Goal: Navigation & Orientation: Find specific page/section

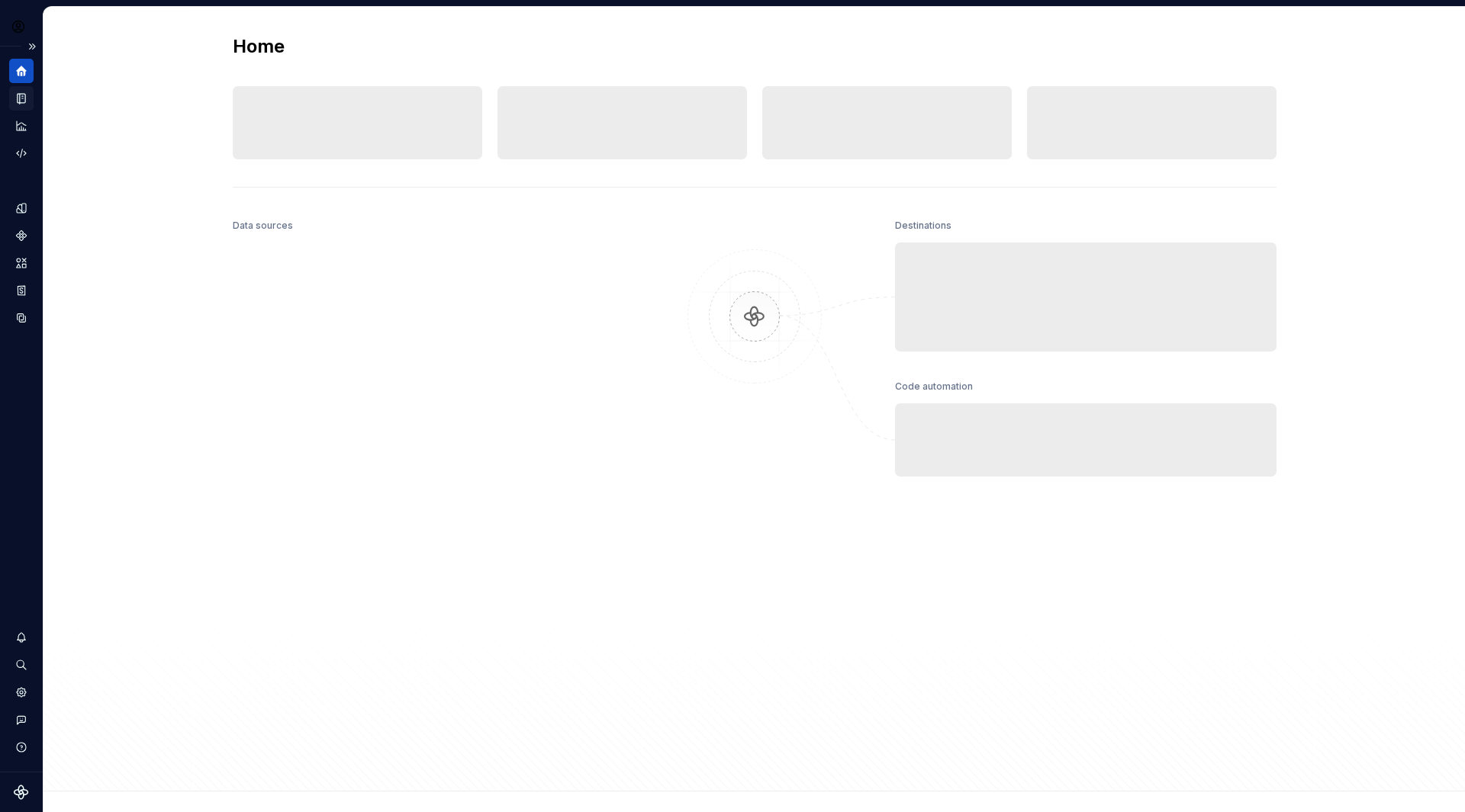
click at [22, 93] on icon "Documentation" at bounding box center [22, 98] width 14 height 14
click at [23, 98] on icon "Documentation" at bounding box center [23, 98] width 6 height 9
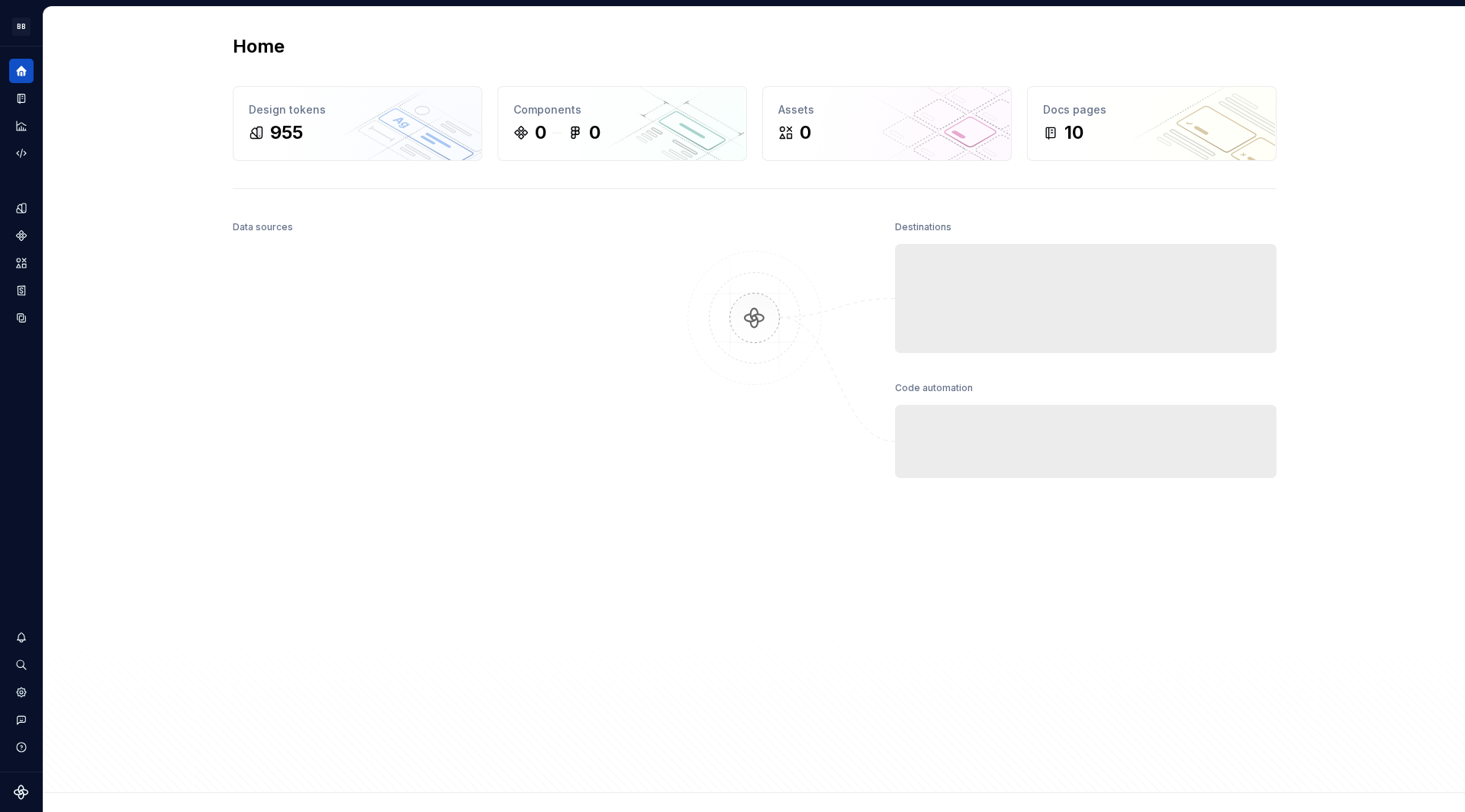
drag, startPoint x: 23, startPoint y: 98, endPoint x: 113, endPoint y: 130, distance: 95.5
click at [23, 98] on icon "Documentation" at bounding box center [23, 98] width 5 height 8
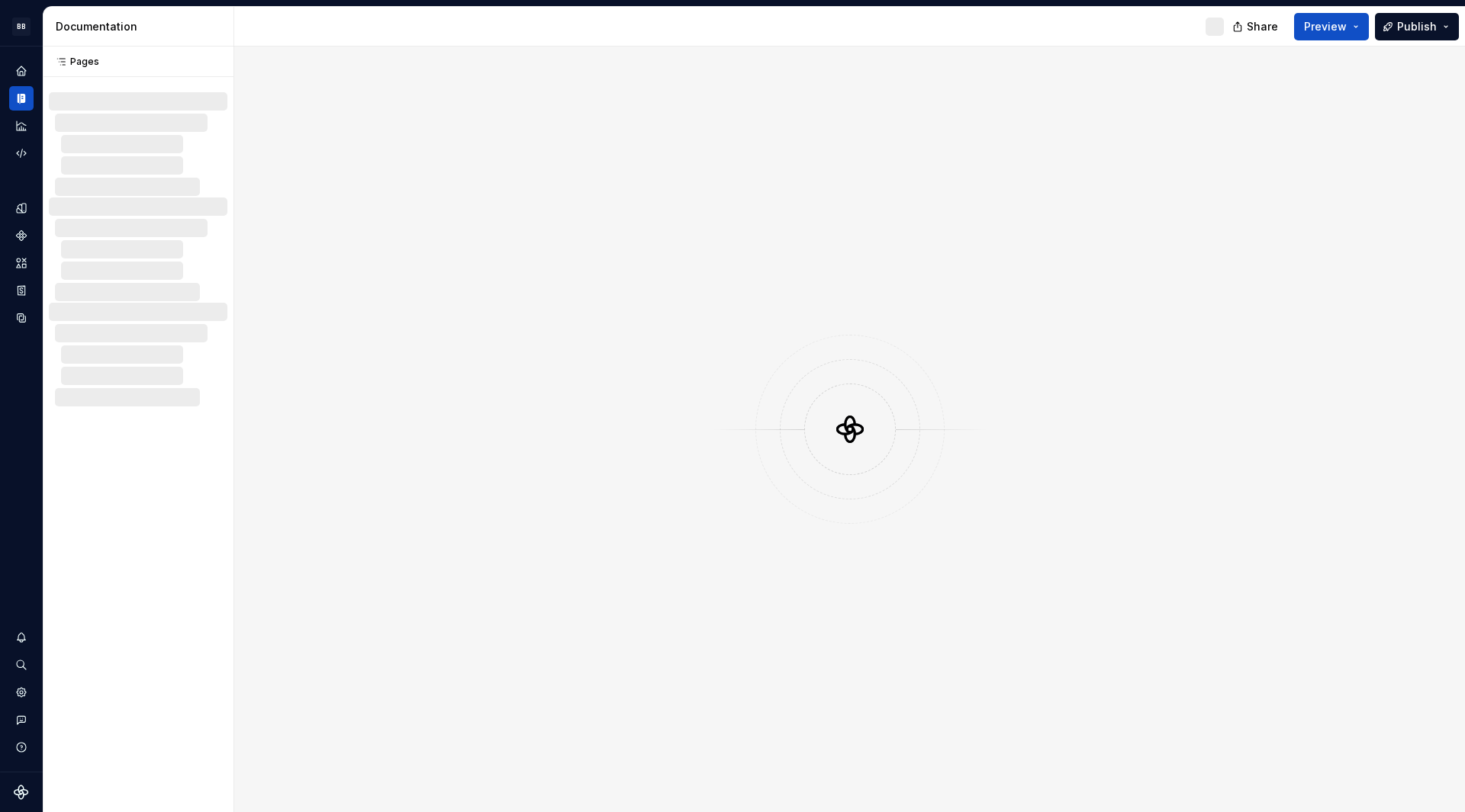
click at [532, 388] on div at bounding box center [850, 429] width 1231 height 765
click at [1016, 301] on div at bounding box center [850, 429] width 1231 height 765
